Goal: Task Accomplishment & Management: Manage account settings

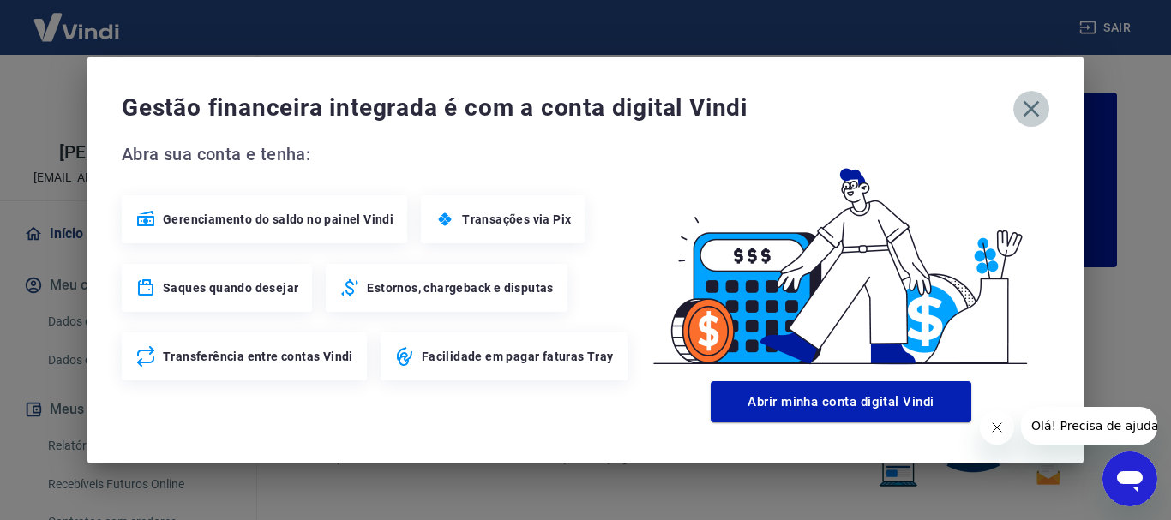
click at [1032, 102] on icon "button" at bounding box center [1030, 108] width 27 height 27
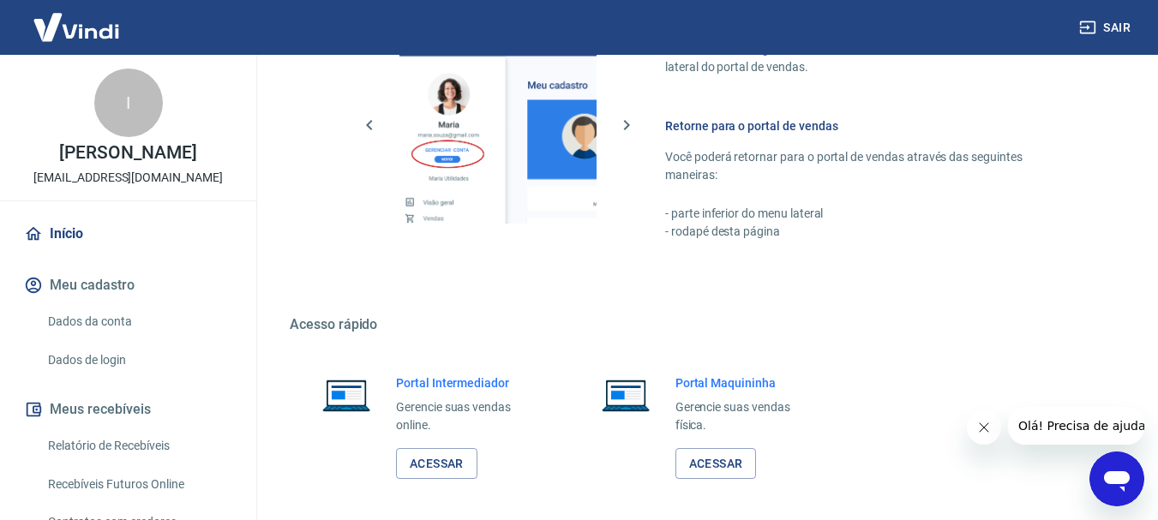
scroll to position [892, 0]
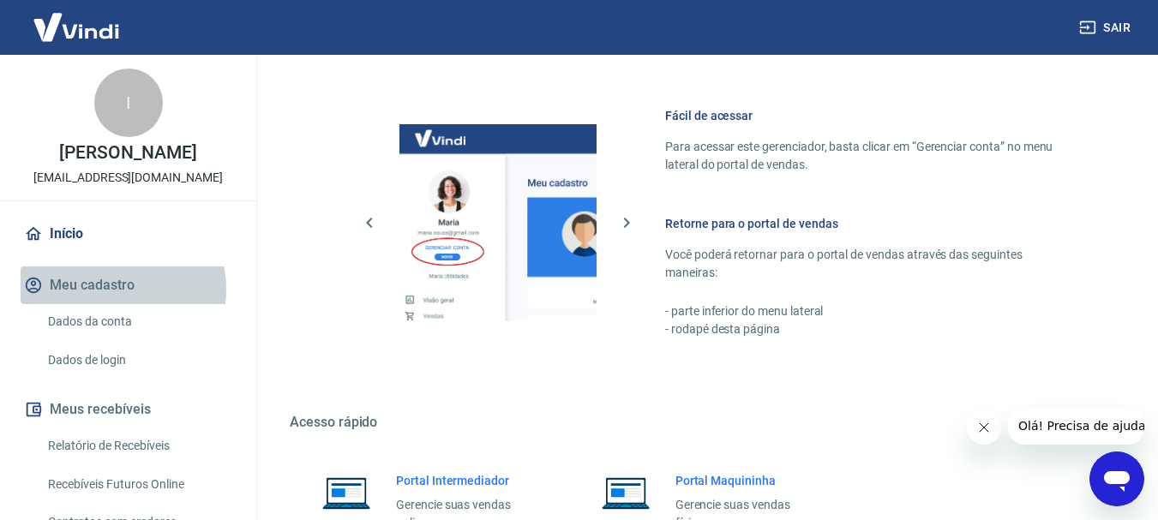
click at [111, 304] on button "Meu cadastro" at bounding box center [128, 286] width 215 height 38
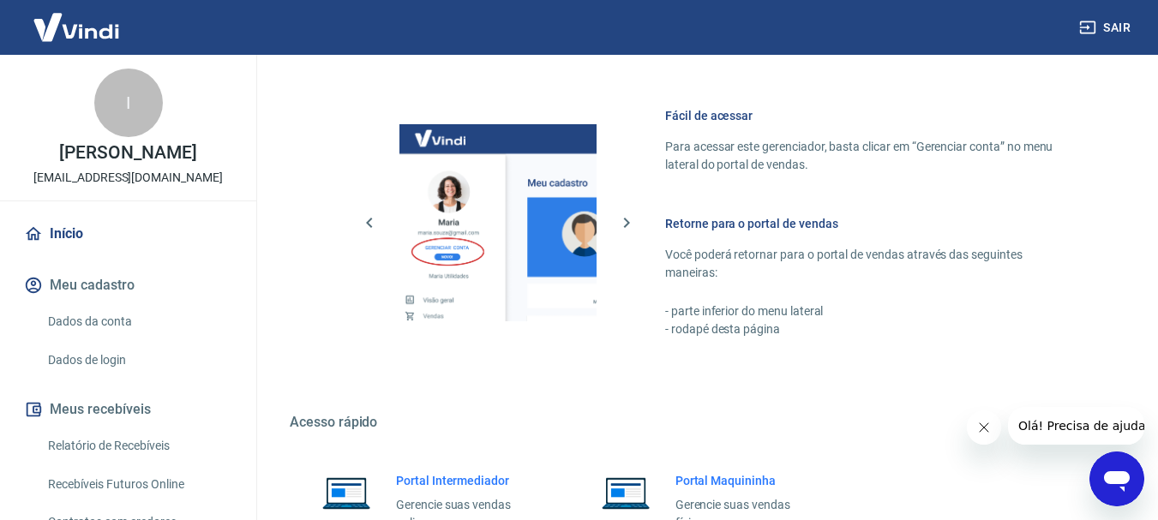
click at [108, 327] on link "Dados da conta" at bounding box center [138, 321] width 195 height 35
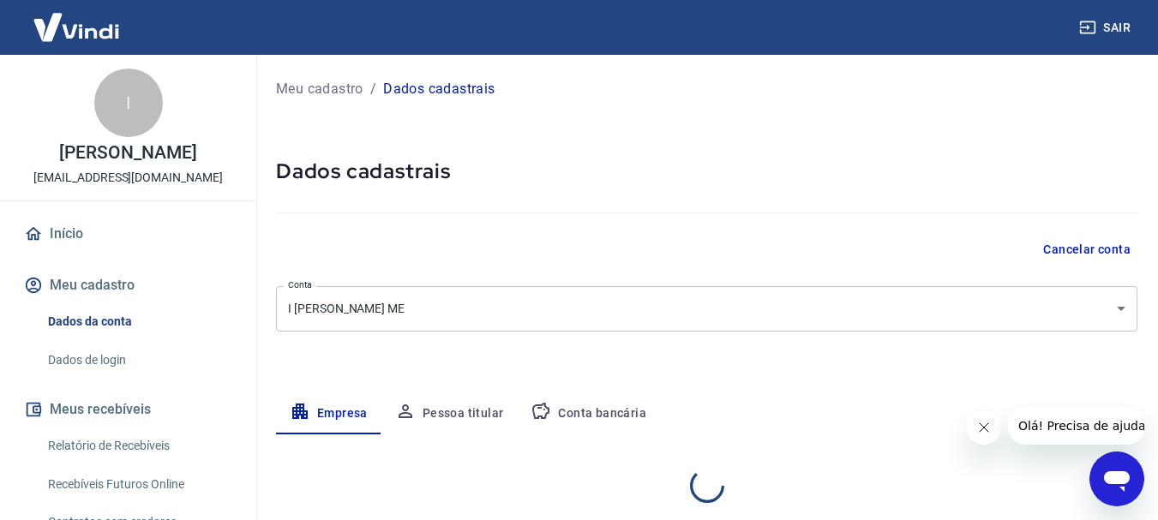
select select "PA"
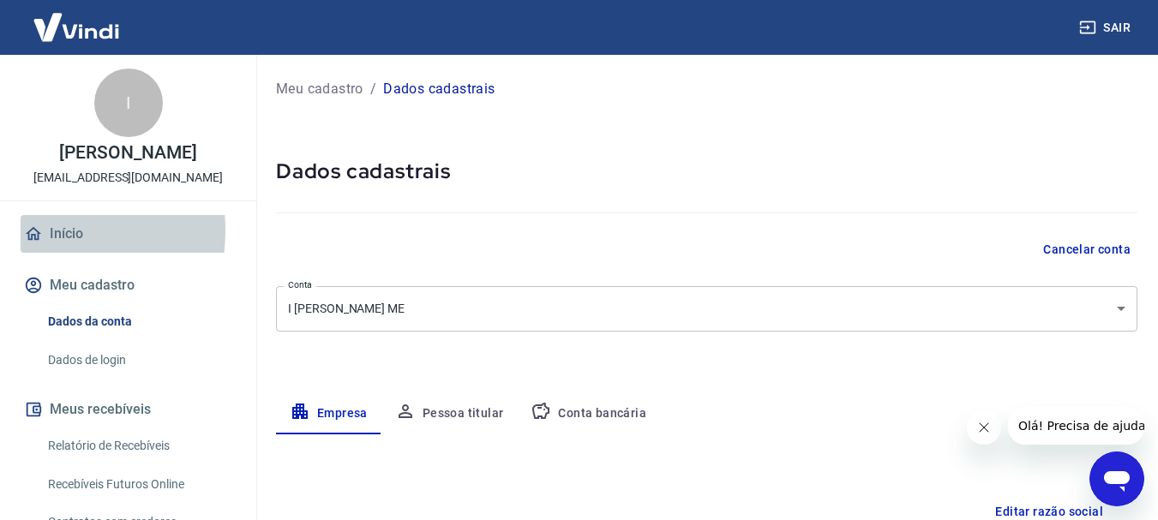
click at [38, 243] on icon at bounding box center [33, 234] width 19 height 19
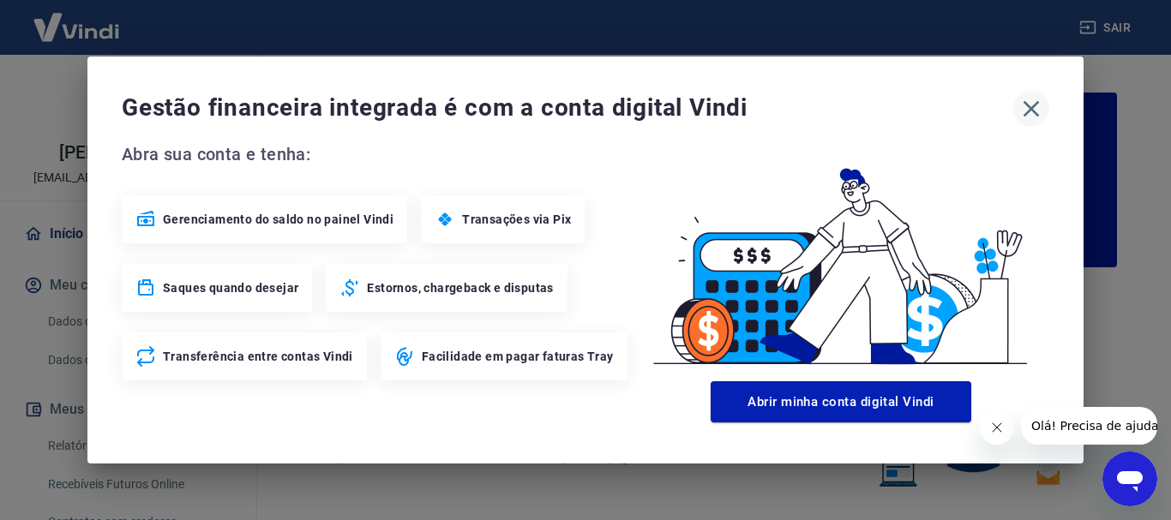
click at [1018, 108] on icon "button" at bounding box center [1030, 108] width 27 height 27
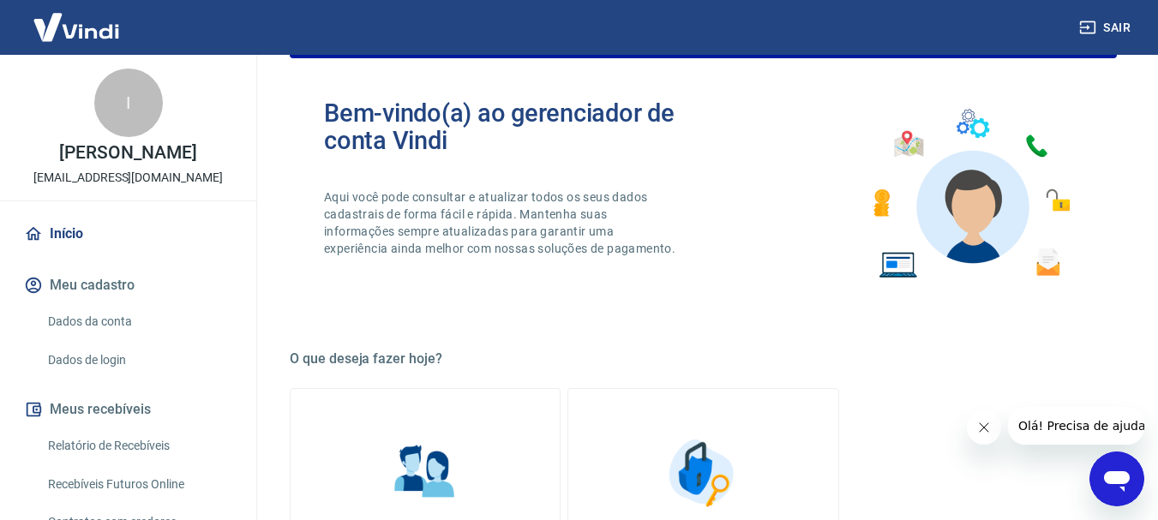
scroll to position [86, 0]
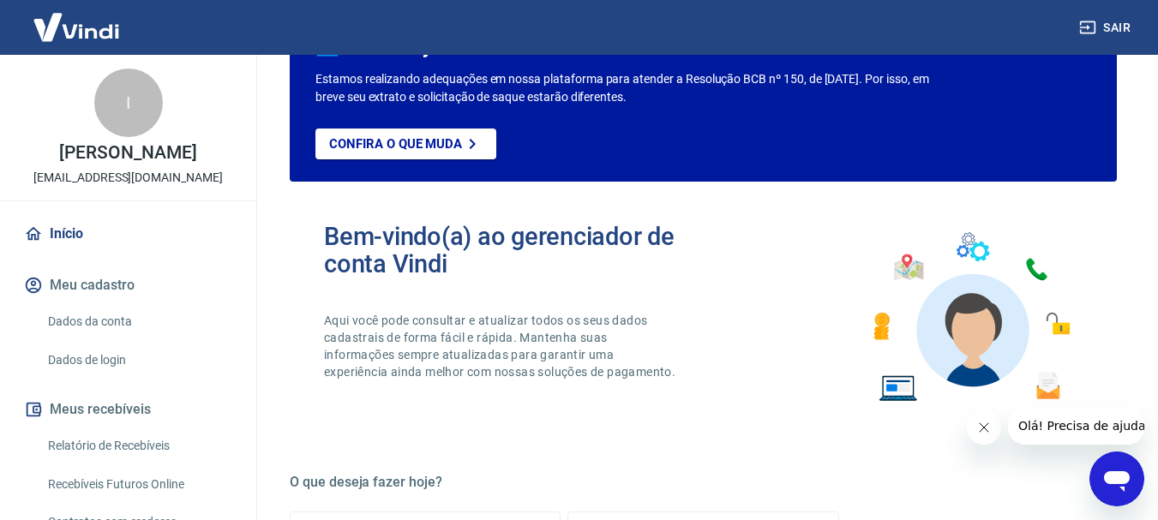
click at [47, 26] on img at bounding box center [76, 27] width 111 height 52
